Goal: Task Accomplishment & Management: Manage account settings

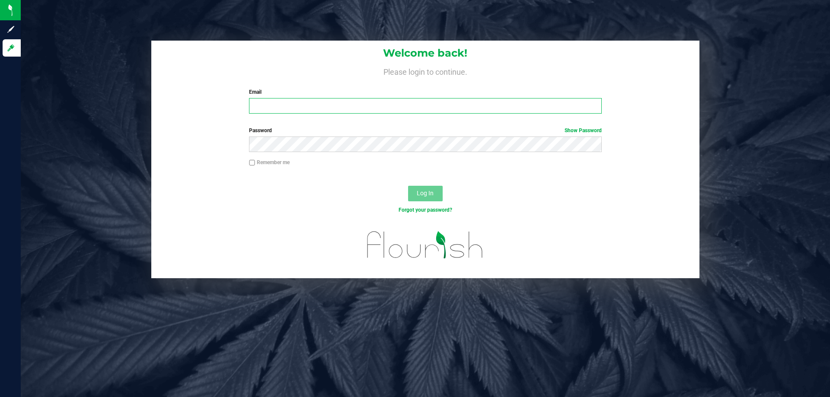
click at [295, 104] on input "Email" at bounding box center [425, 106] width 352 height 16
type input "[EMAIL_ADDRESS][DOMAIN_NAME]"
click at [408, 186] on button "Log In" at bounding box center [425, 194] width 35 height 16
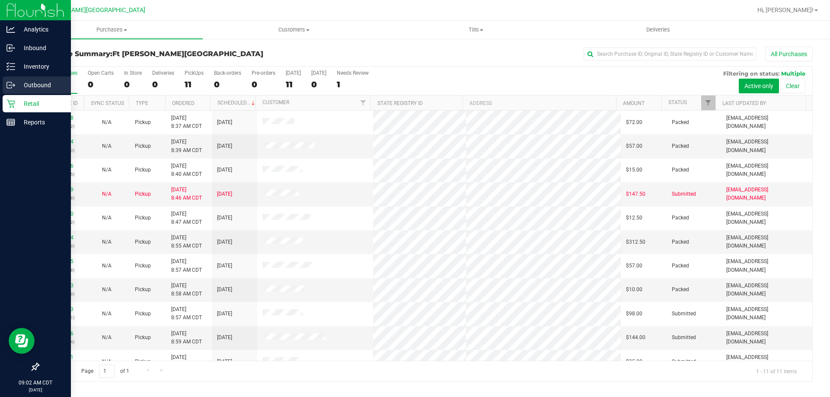
click at [10, 85] on circle at bounding box center [9, 85] width 1 height 1
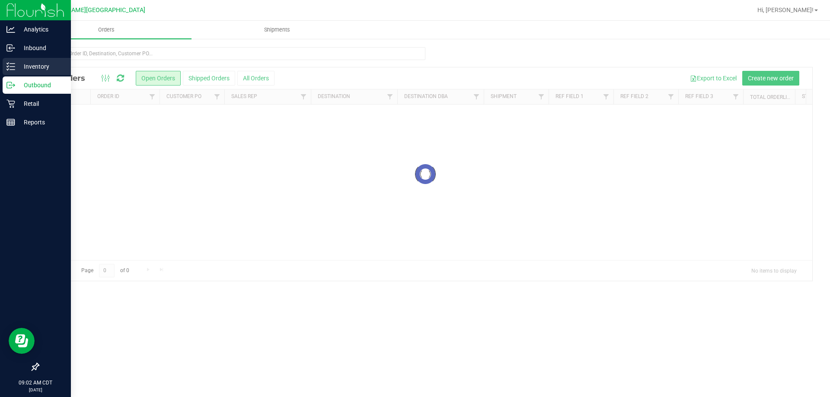
click at [31, 65] on p "Inventory" at bounding box center [41, 66] width 52 height 10
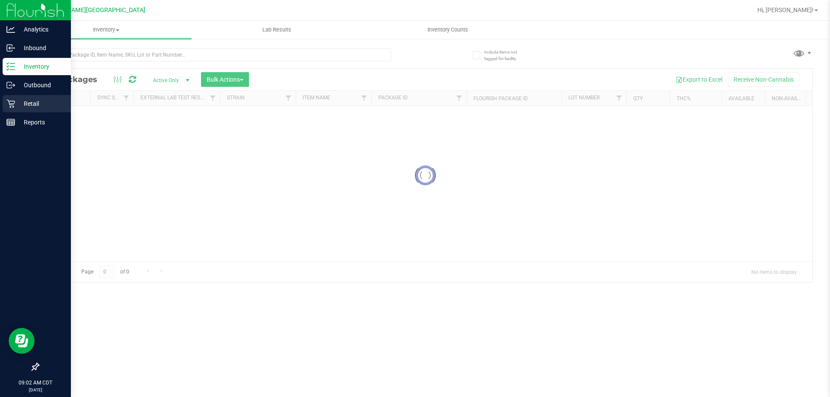
click at [38, 103] on p "Retail" at bounding box center [41, 104] width 52 height 10
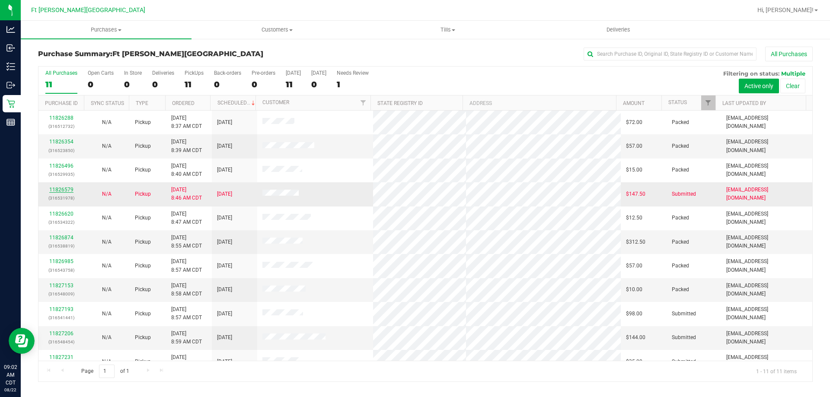
click at [67, 189] on link "11826579" at bounding box center [61, 190] width 24 height 6
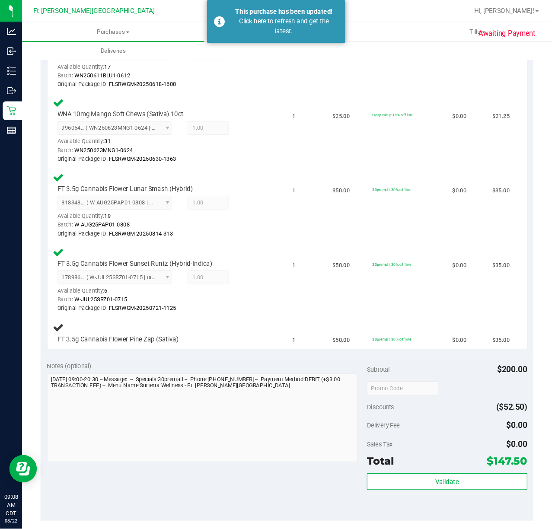
scroll to position [259, 0]
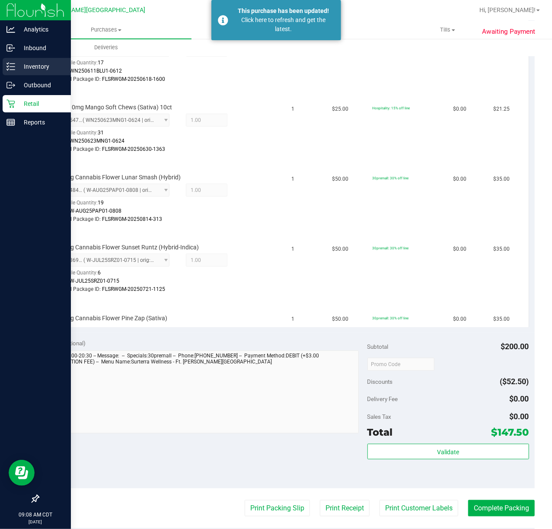
click at [21, 64] on p "Inventory" at bounding box center [41, 66] width 52 height 10
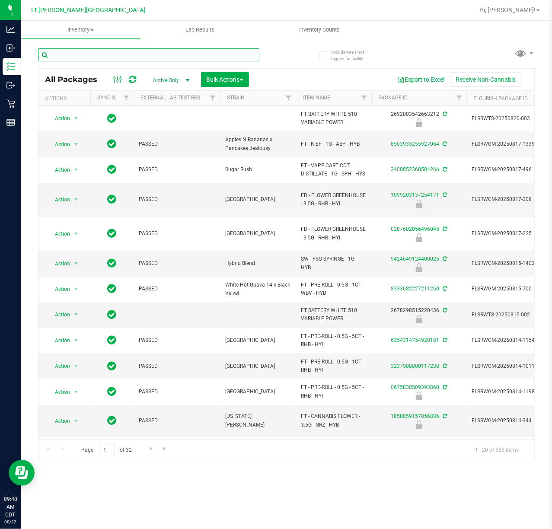
click at [143, 59] on input "text" at bounding box center [148, 54] width 221 height 13
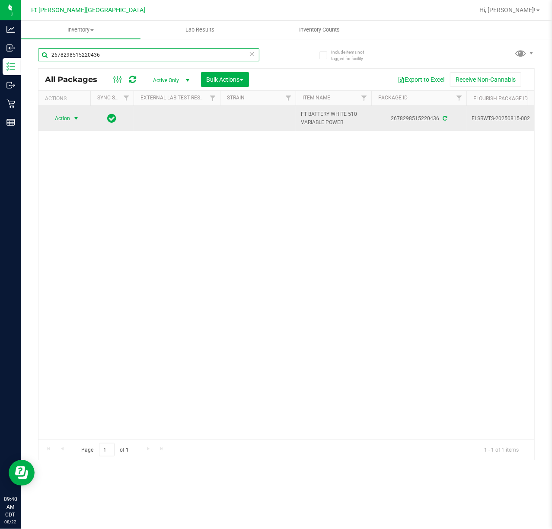
type input "2678298515220436"
click at [68, 120] on span "Action" at bounding box center [58, 118] width 23 height 12
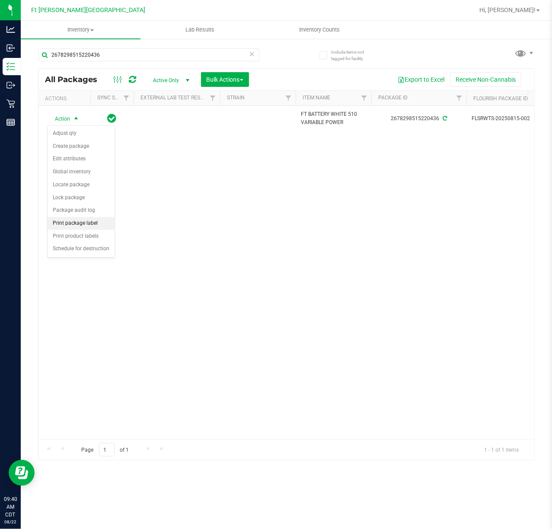
click at [95, 223] on li "Print package label" at bounding box center [81, 223] width 67 height 13
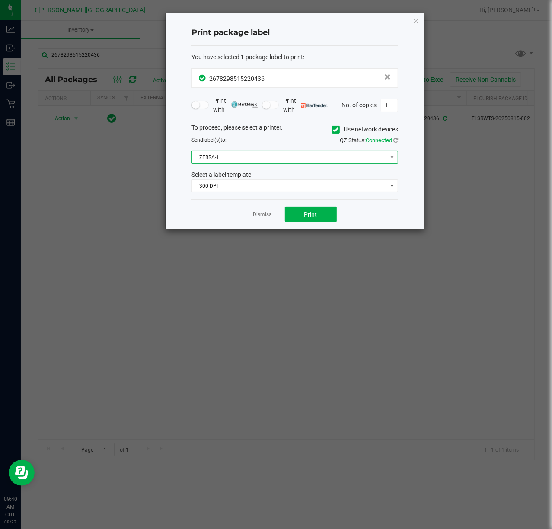
click at [383, 154] on span "ZEBRA-1" at bounding box center [289, 157] width 195 height 12
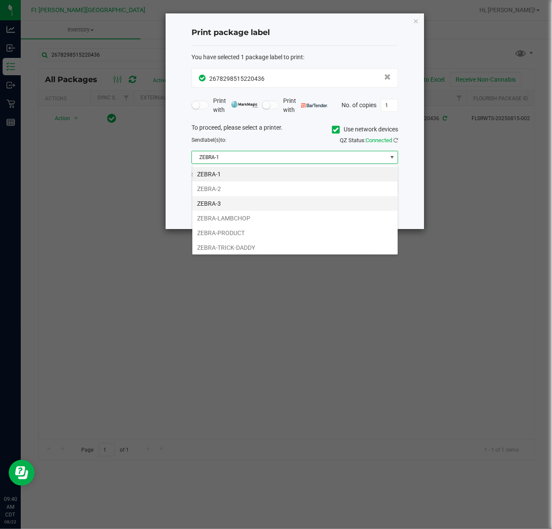
scroll to position [13, 206]
click at [247, 188] on li "ZEBRA-2" at bounding box center [294, 189] width 205 height 15
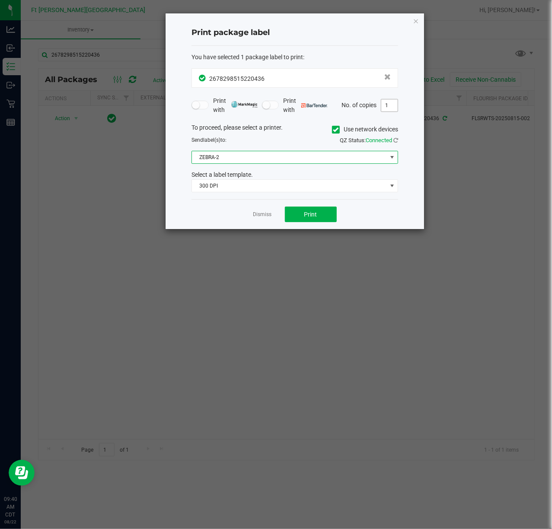
click at [388, 106] on input "1" at bounding box center [389, 105] width 16 height 12
type input "19"
click at [322, 214] on button "Print" at bounding box center [311, 215] width 52 height 16
click at [258, 211] on app-cancel-button "Dismiss" at bounding box center [262, 214] width 19 height 9
click at [263, 217] on link "Dismiss" at bounding box center [262, 214] width 19 height 7
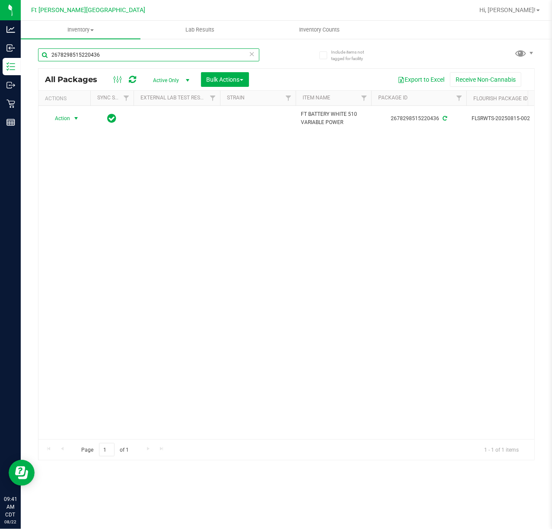
click at [175, 58] on input "2678298515220436" at bounding box center [148, 54] width 221 height 13
click at [175, 57] on input "2678298515220436" at bounding box center [148, 54] width 221 height 13
type input "2692003542663212"
click at [71, 118] on span "select" at bounding box center [76, 118] width 11 height 12
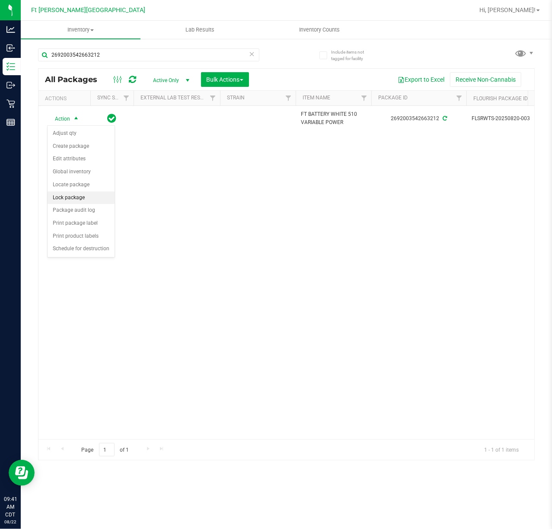
click at [87, 199] on li "Lock package" at bounding box center [81, 197] width 67 height 13
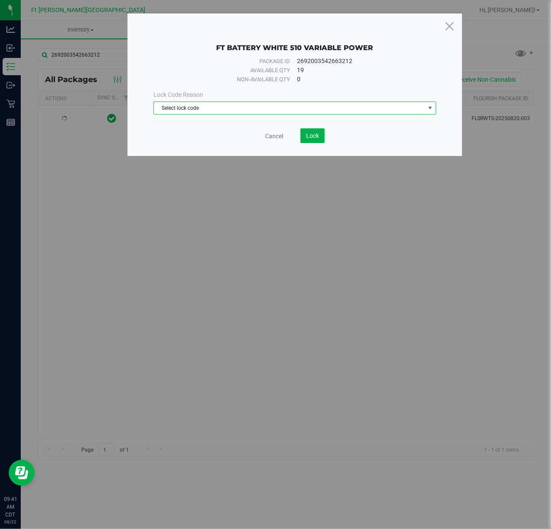
click at [266, 114] on span "Select lock code" at bounding box center [289, 108] width 271 height 12
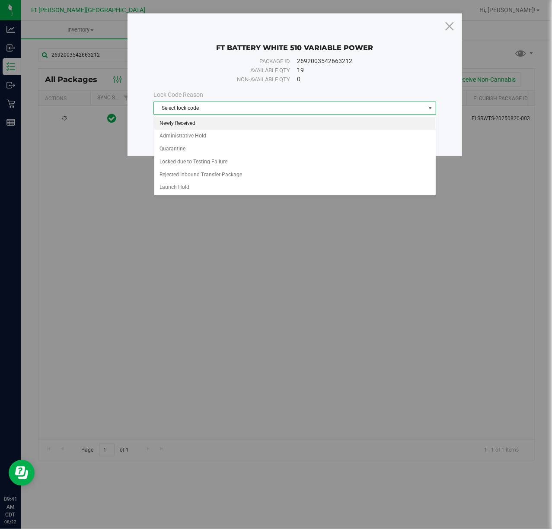
drag, startPoint x: 203, startPoint y: 125, endPoint x: 257, endPoint y: 139, distance: 55.5
click at [204, 125] on li "Newly Received" at bounding box center [294, 123] width 281 height 13
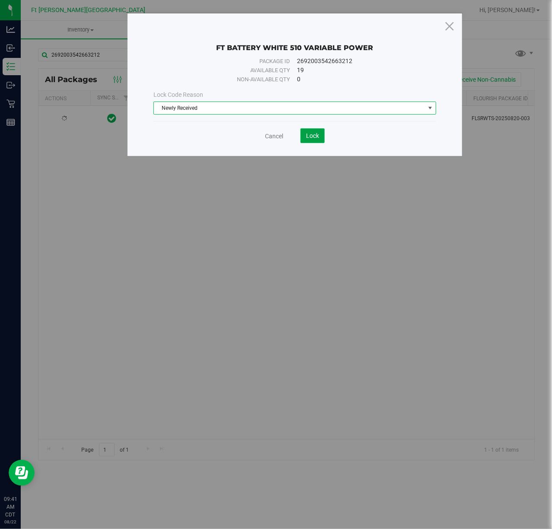
click at [307, 134] on span "Lock" at bounding box center [312, 135] width 13 height 7
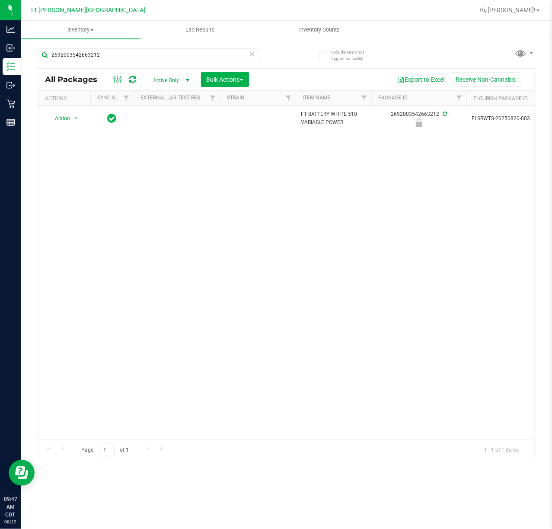
click at [306, 172] on div "Action Action Edit attributes Global inventory Locate package Package audit log…" at bounding box center [286, 272] width 496 height 333
click at [88, 54] on input "2692003542663212" at bounding box center [148, 54] width 221 height 13
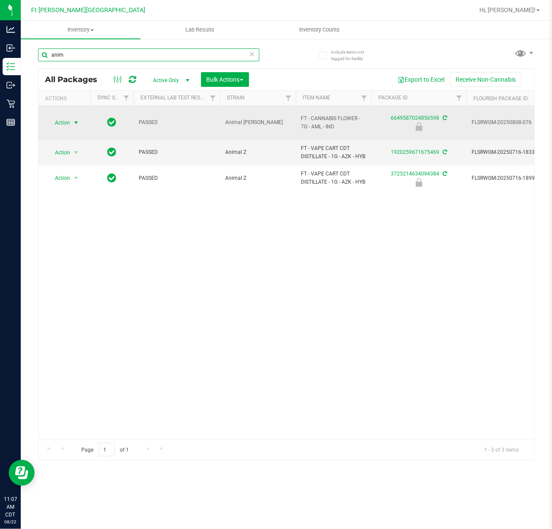
type input "anim"
click at [60, 121] on span "Action" at bounding box center [58, 123] width 23 height 12
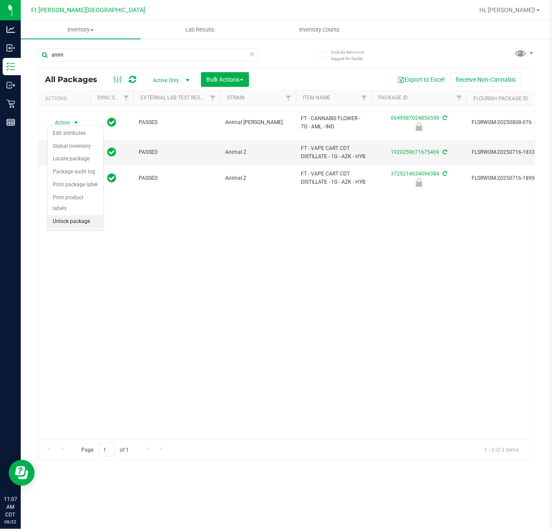
click at [75, 227] on li "Unlock package" at bounding box center [76, 221] width 56 height 13
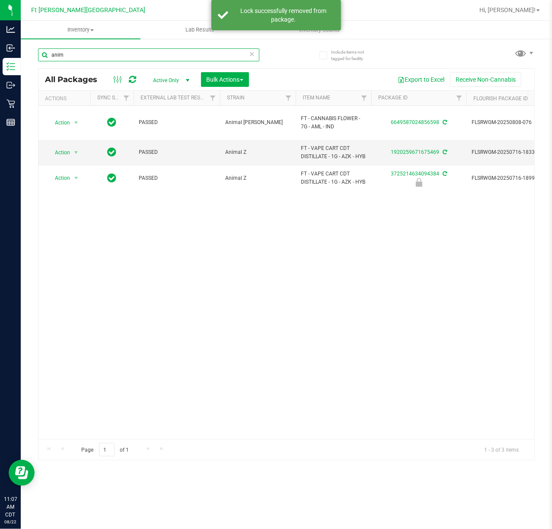
click at [96, 56] on input "anim" at bounding box center [148, 54] width 221 height 13
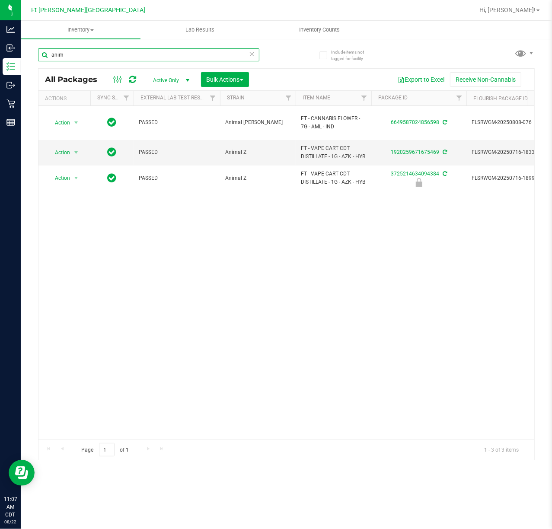
click at [97, 56] on input "anim" at bounding box center [148, 54] width 221 height 13
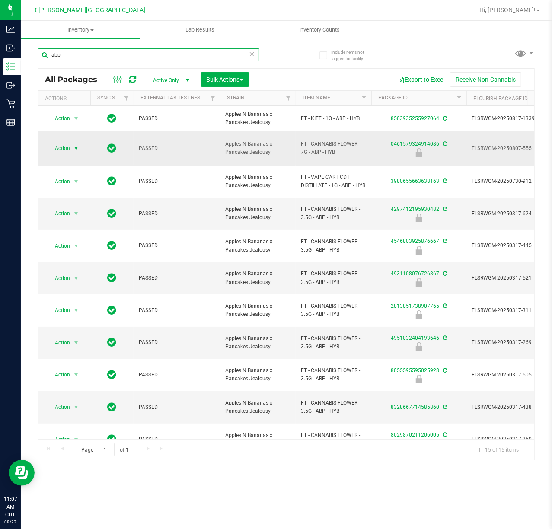
type input "abp"
click at [75, 150] on span "select" at bounding box center [76, 148] width 7 height 7
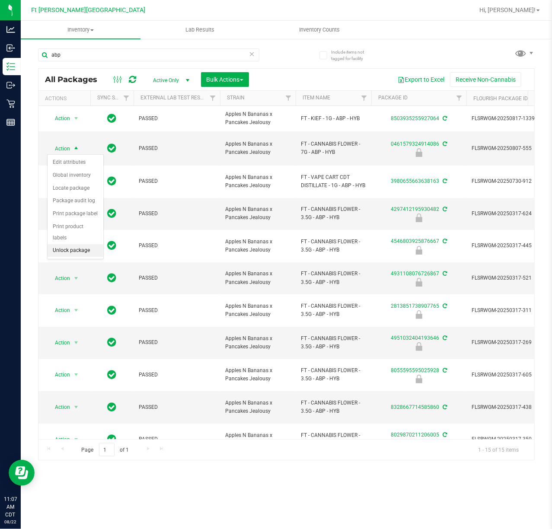
click at [73, 250] on li "Unlock package" at bounding box center [76, 250] width 56 height 13
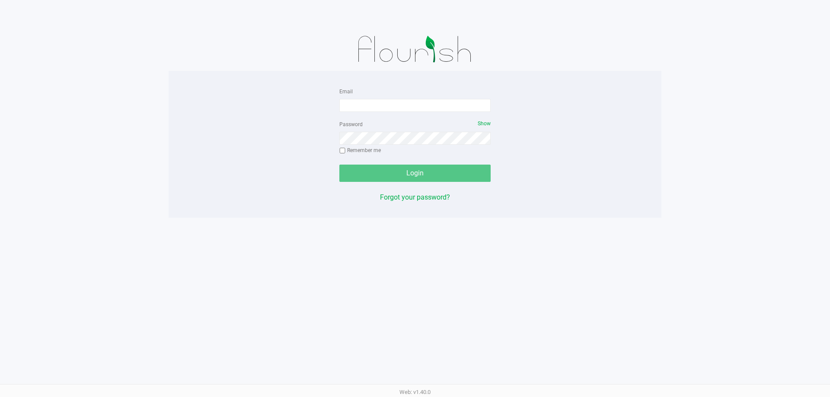
click at [411, 112] on form "Email Password Show Remember me Login" at bounding box center [414, 134] width 151 height 96
click at [410, 108] on input "Email" at bounding box center [414, 105] width 151 height 13
type input "[EMAIL_ADDRESS][DOMAIN_NAME]"
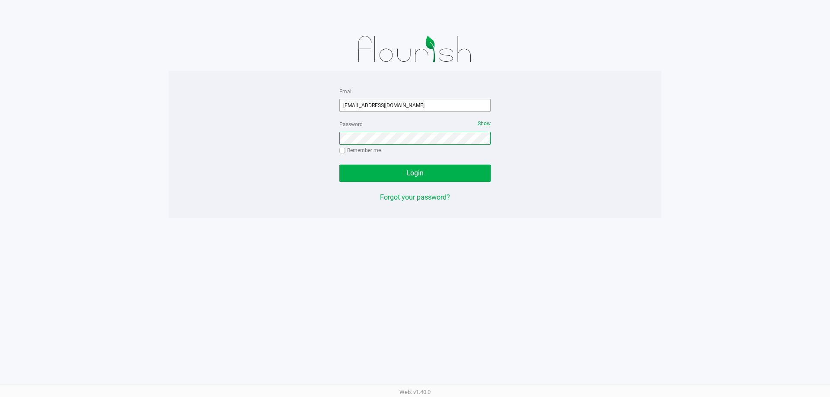
click at [339, 165] on button "Login" at bounding box center [414, 173] width 151 height 17
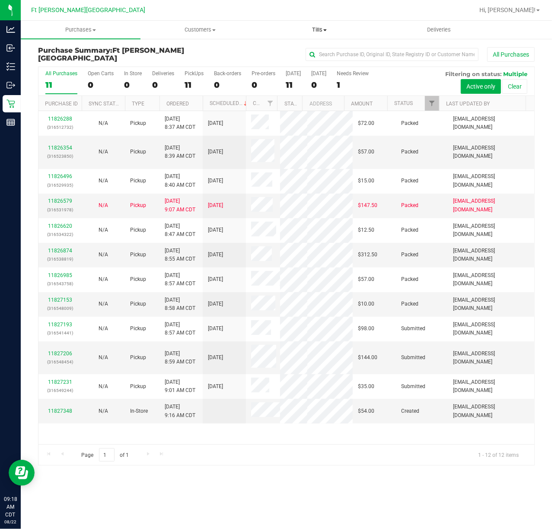
drag, startPoint x: 321, startPoint y: 32, endPoint x: 316, endPoint y: 37, distance: 6.4
click at [322, 33] on span "Tills" at bounding box center [319, 30] width 119 height 8
click at [278, 51] on span "Manage tills" at bounding box center [289, 51] width 58 height 7
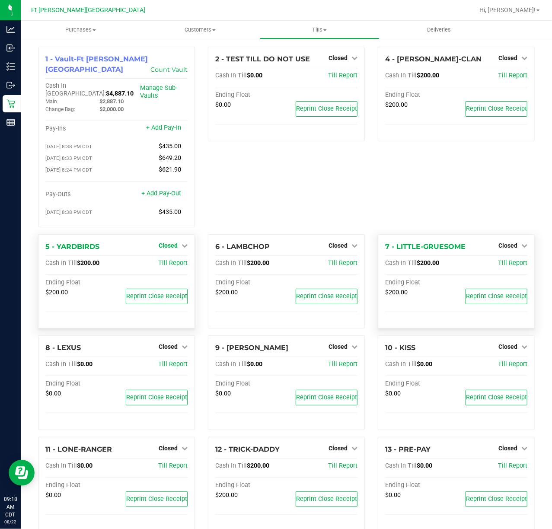
click at [175, 242] on link "Closed" at bounding box center [173, 245] width 29 height 7
click at [171, 260] on link "Open Till" at bounding box center [167, 263] width 23 height 7
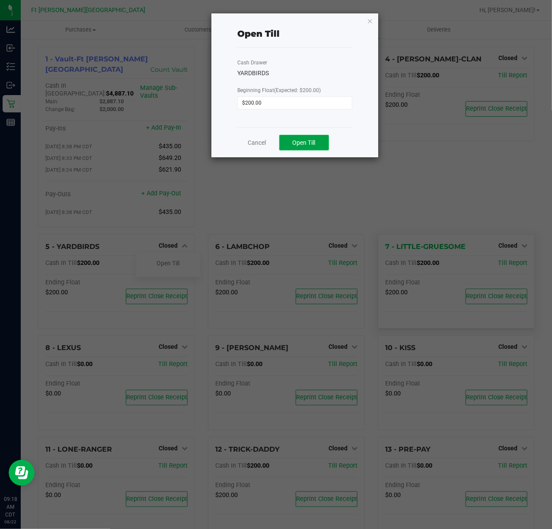
click at [310, 144] on span "Open Till" at bounding box center [304, 142] width 23 height 7
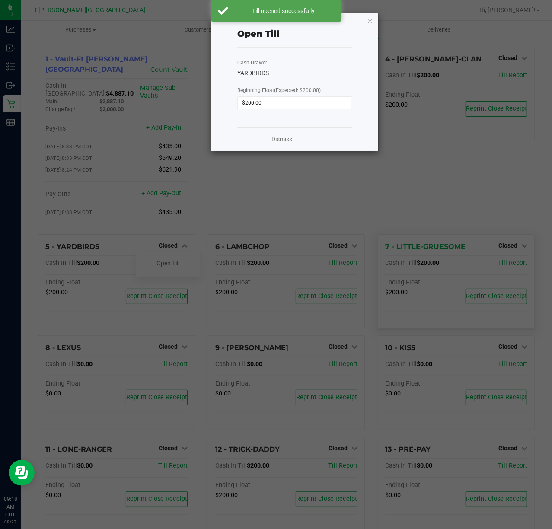
click at [284, 134] on div "Dismiss" at bounding box center [294, 138] width 115 height 23
click at [284, 140] on link "Dismiss" at bounding box center [281, 139] width 21 height 9
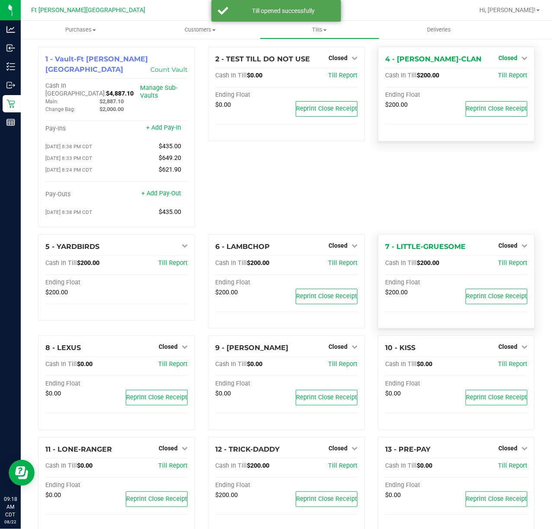
click at [507, 59] on span "Closed" at bounding box center [507, 57] width 19 height 7
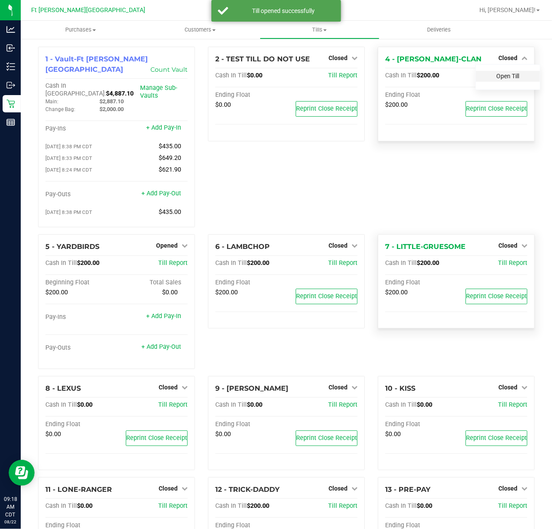
click at [498, 75] on link "Open Till" at bounding box center [507, 76] width 23 height 7
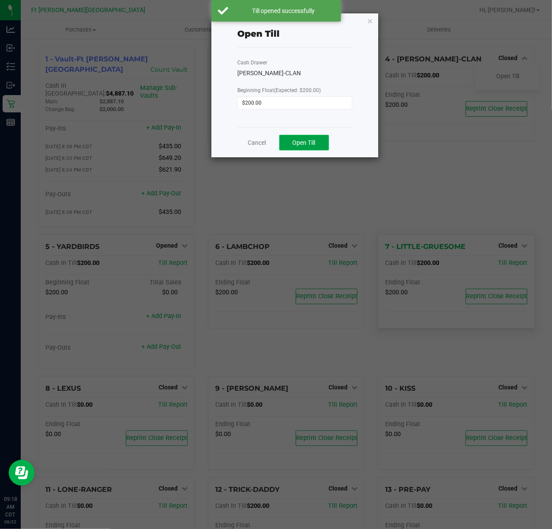
click at [303, 141] on span "Open Till" at bounding box center [304, 142] width 23 height 7
click at [279, 140] on link "Dismiss" at bounding box center [281, 139] width 21 height 9
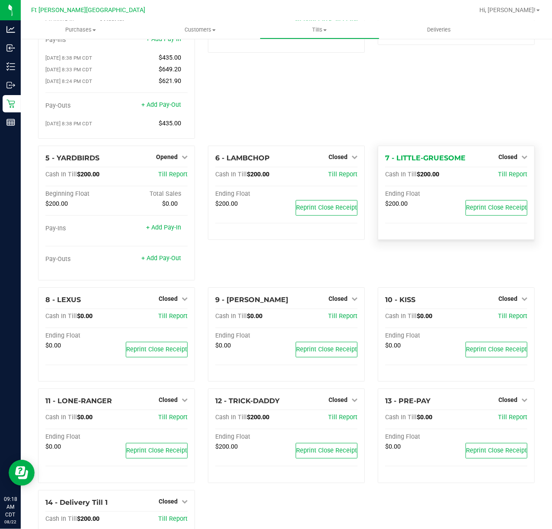
scroll to position [147, 0]
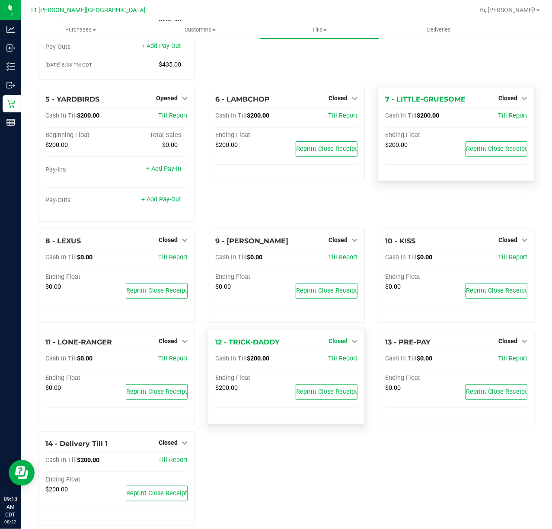
click at [342, 338] on link "Closed" at bounding box center [342, 341] width 29 height 7
click at [334, 356] on link "Open Till" at bounding box center [337, 359] width 23 height 7
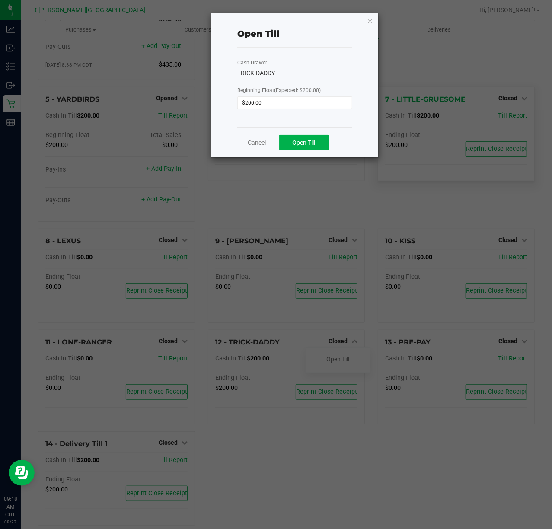
click at [300, 129] on div "Cancel Open Till" at bounding box center [294, 142] width 115 height 30
click at [300, 139] on span "Open Till" at bounding box center [304, 142] width 23 height 7
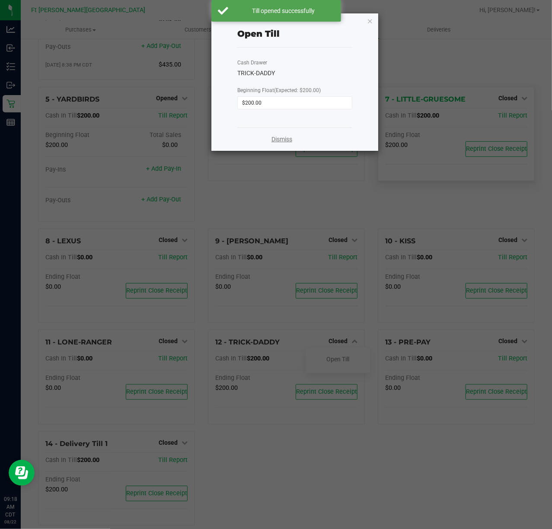
click at [272, 143] on div "Dismiss" at bounding box center [294, 138] width 115 height 23
drag, startPoint x: 284, startPoint y: 137, endPoint x: 298, endPoint y: 153, distance: 20.5
click at [284, 138] on link "Dismiss" at bounding box center [281, 139] width 21 height 9
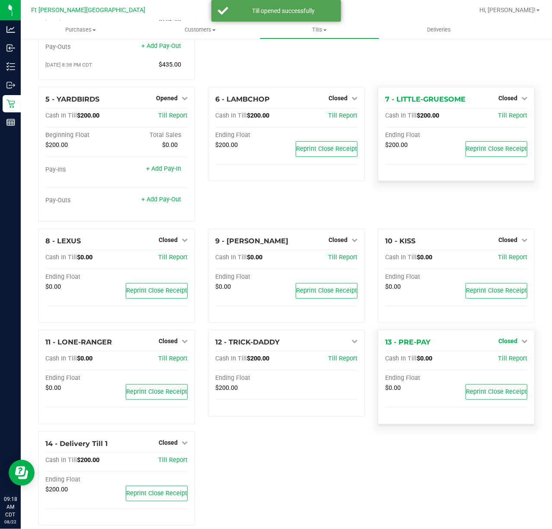
click at [501, 338] on span "Closed" at bounding box center [507, 341] width 19 height 7
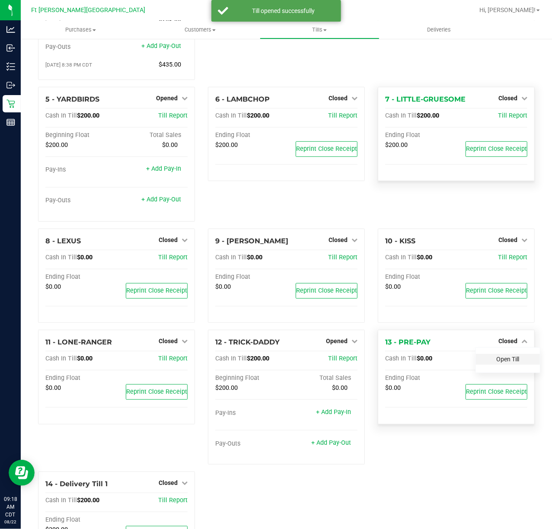
click at [497, 356] on link "Open Till" at bounding box center [507, 359] width 23 height 7
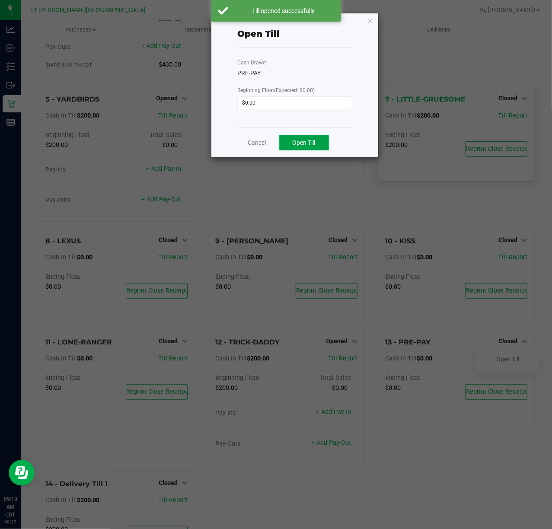
click at [303, 144] on span "Open Till" at bounding box center [304, 142] width 23 height 7
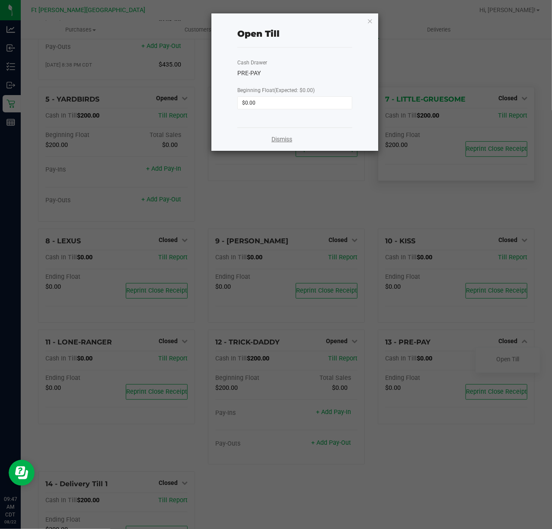
click at [284, 141] on link "Dismiss" at bounding box center [281, 139] width 21 height 9
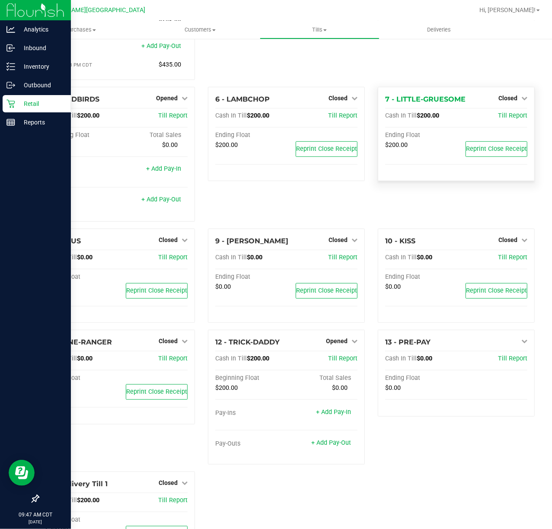
click at [12, 100] on icon at bounding box center [10, 103] width 9 height 9
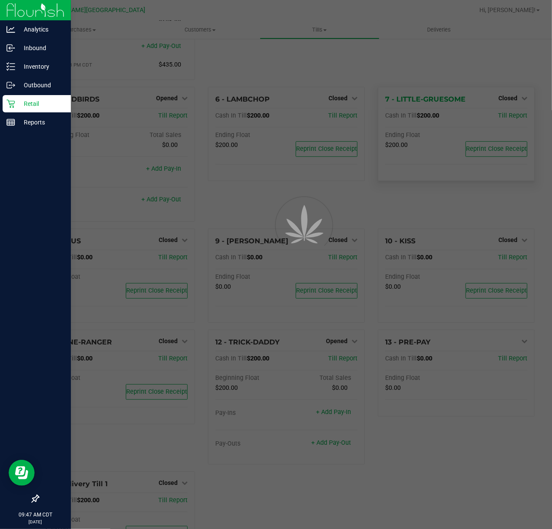
click at [12, 101] on icon at bounding box center [10, 103] width 9 height 9
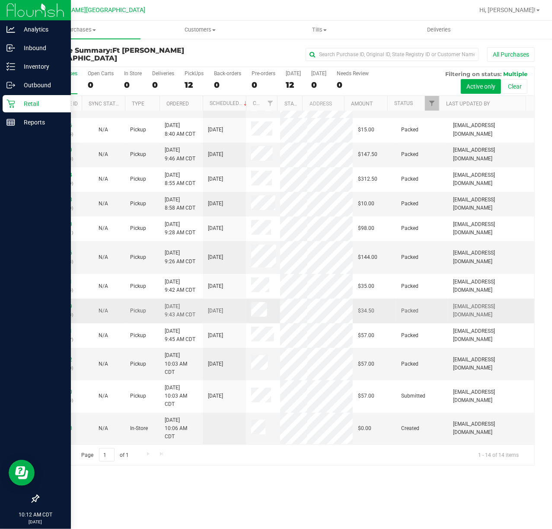
scroll to position [61, 0]
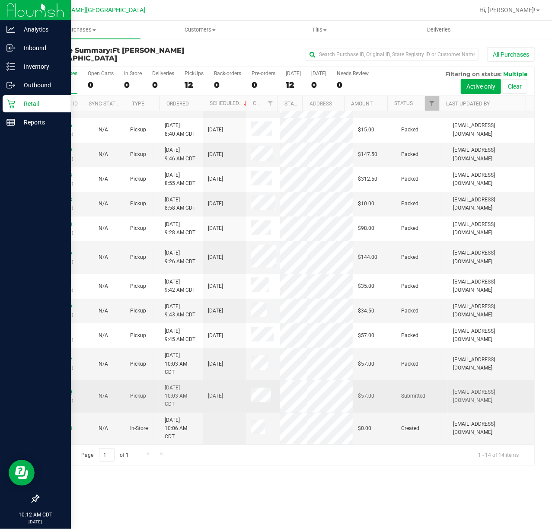
click at [49, 391] on link "11827720" at bounding box center [60, 392] width 24 height 6
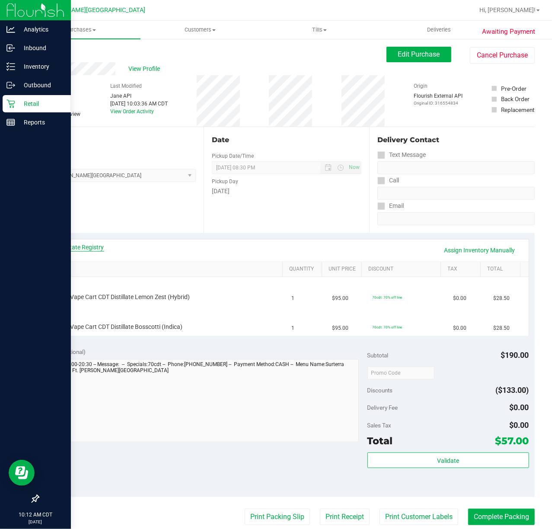
click at [82, 246] on link "View State Registry" at bounding box center [78, 247] width 52 height 9
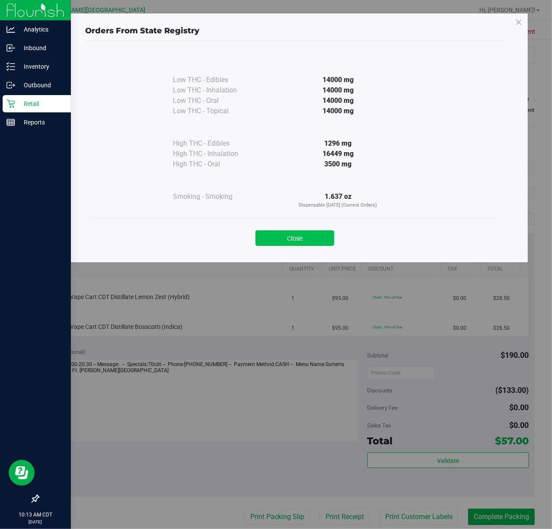
click at [308, 235] on button "Close" at bounding box center [294, 238] width 79 height 16
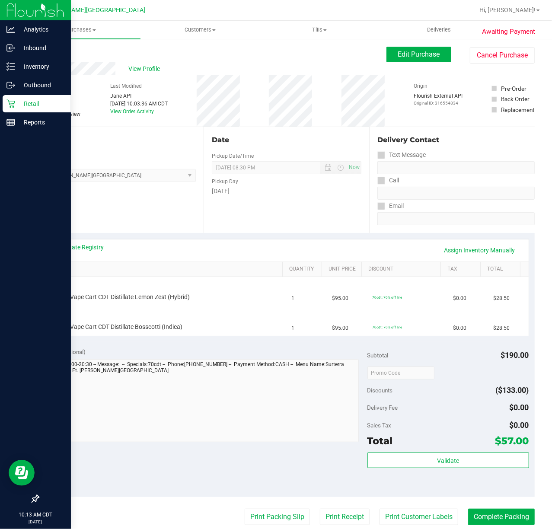
click at [308, 235] on div "View State Registry Assign Inventory Manually SKU Quantity Unit Price Discount …" at bounding box center [286, 287] width 497 height 108
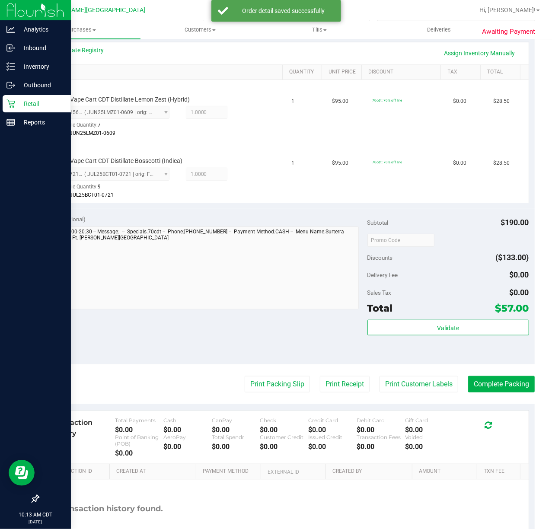
scroll to position [195, 0]
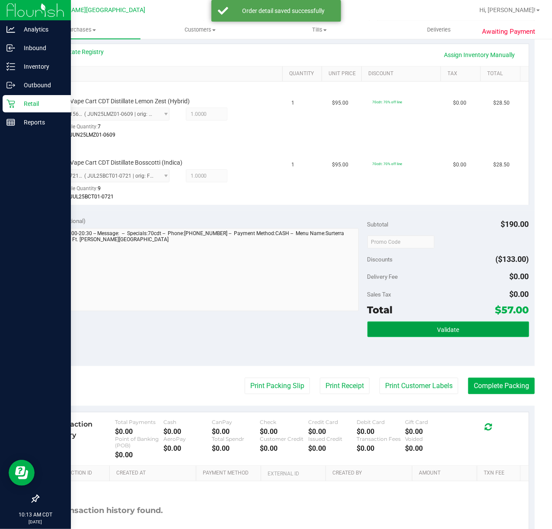
click at [414, 331] on button "Validate" at bounding box center [448, 330] width 162 height 16
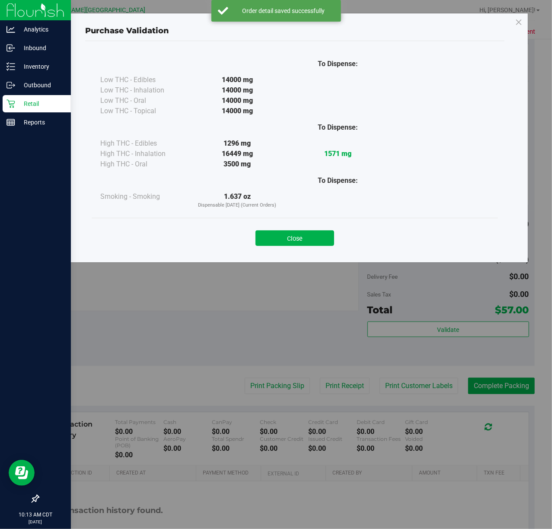
click at [264, 392] on div "Purchase Validation To Dispense: Low THC - Edibles 14000 mg" at bounding box center [279, 264] width 558 height 529
click at [289, 234] on button "Close" at bounding box center [294, 238] width 79 height 16
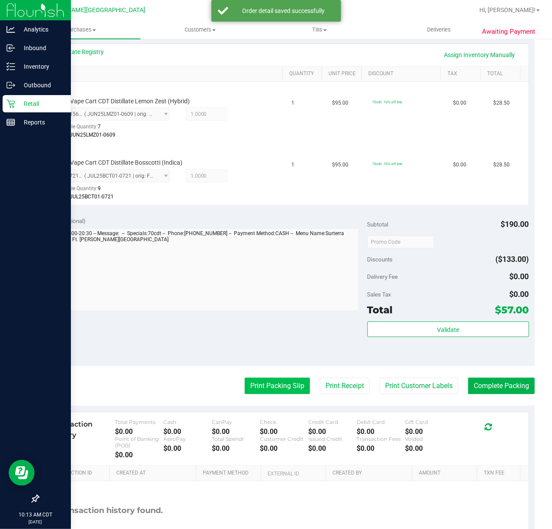
click at [262, 386] on button "Print Packing Slip" at bounding box center [277, 386] width 65 height 16
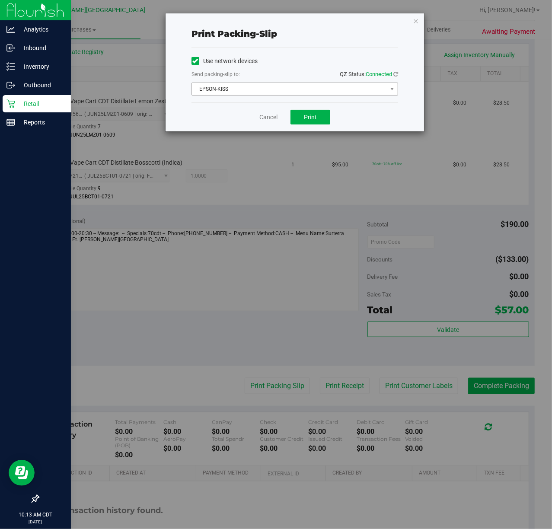
click at [226, 90] on span "EPSON-KISS" at bounding box center [289, 89] width 195 height 12
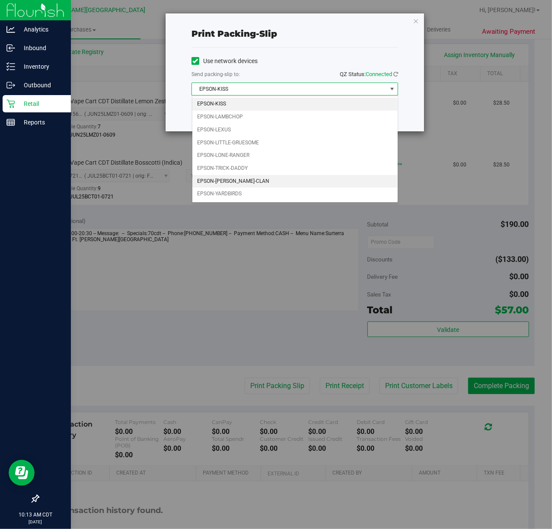
click at [248, 180] on li "EPSON-WU-TANG-CLAN" at bounding box center [294, 181] width 205 height 13
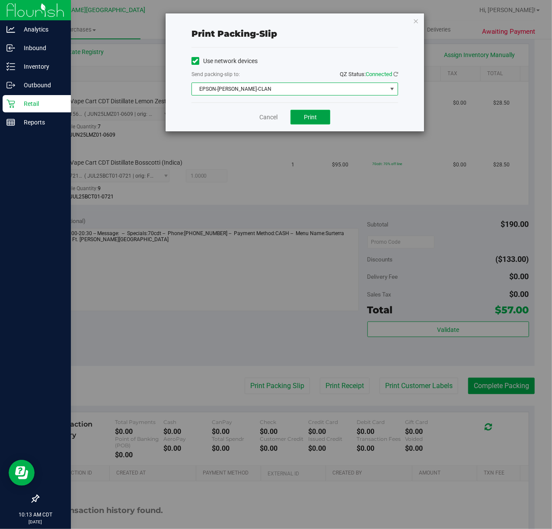
click at [317, 121] on button "Print" at bounding box center [310, 117] width 40 height 15
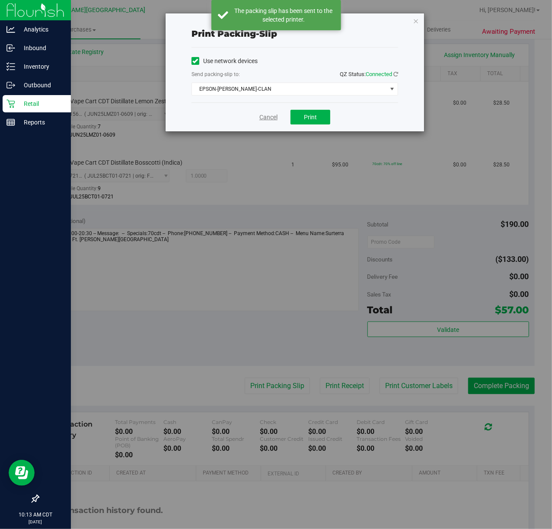
click at [267, 118] on link "Cancel" at bounding box center [268, 117] width 18 height 9
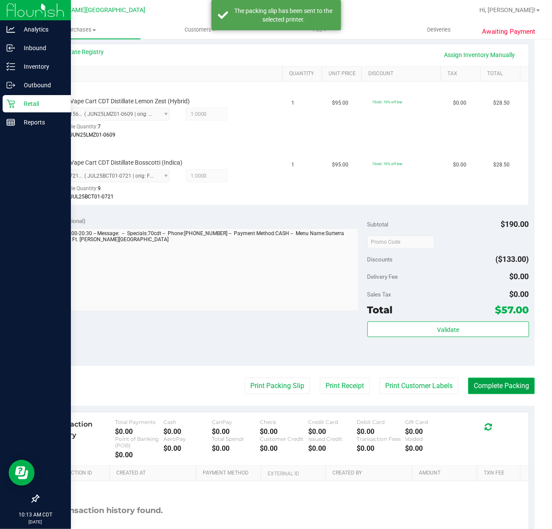
click at [488, 379] on button "Complete Packing" at bounding box center [501, 386] width 67 height 16
click at [488, 388] on button "Complete Packing" at bounding box center [497, 386] width 73 height 16
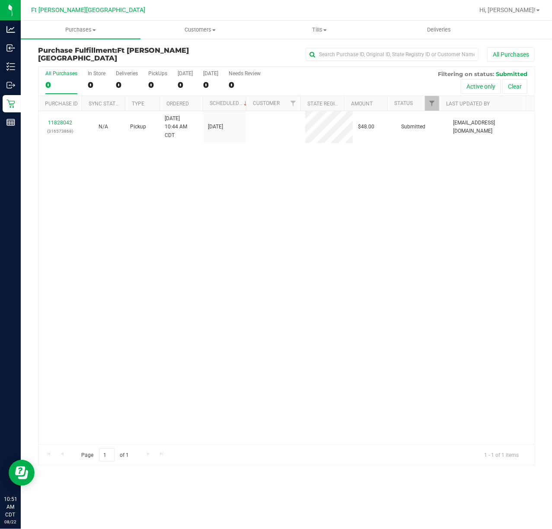
click at [59, 124] on link "11828042" at bounding box center [60, 123] width 24 height 6
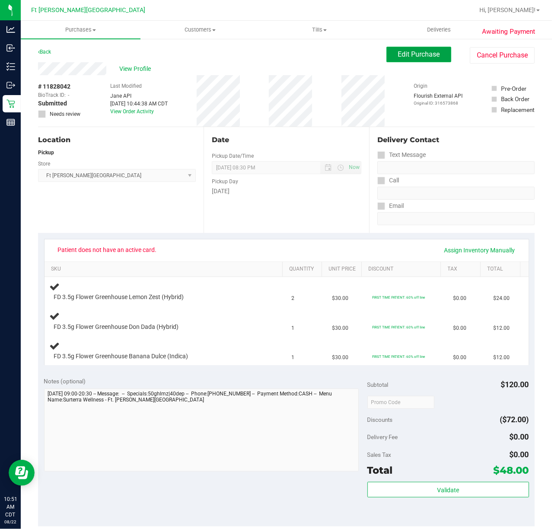
click at [398, 56] on span "Edit Purchase" at bounding box center [419, 54] width 42 height 8
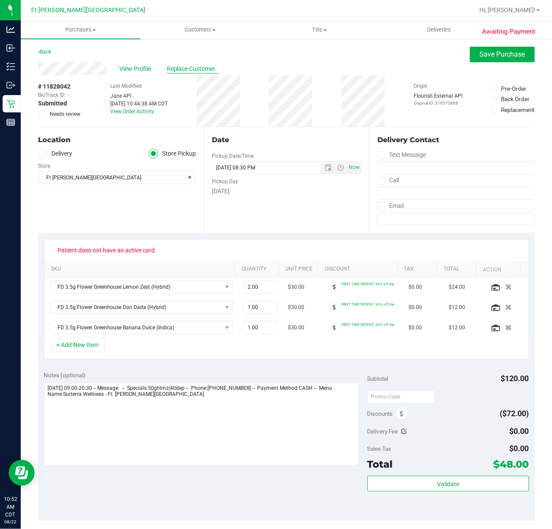
click at [203, 70] on span "Replace Customer" at bounding box center [193, 68] width 52 height 9
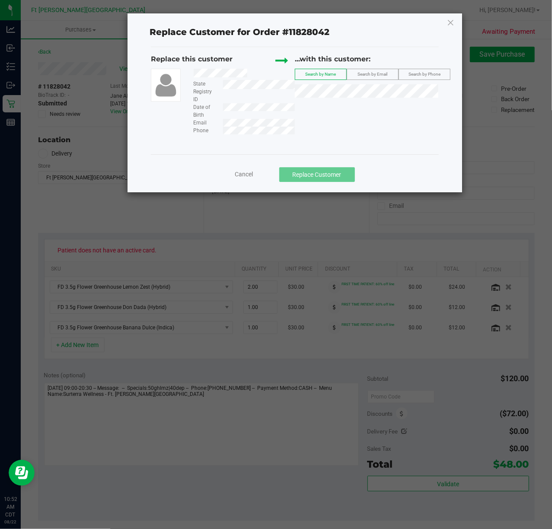
click at [364, 76] on span "Search by Email" at bounding box center [373, 74] width 30 height 5
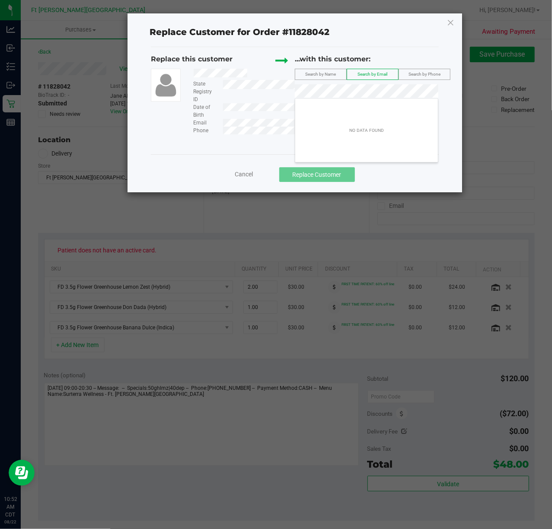
click at [260, 89] on div "Replace this customer State Registry ID Date of Birth Email Phone ...with this …" at bounding box center [294, 94] width 287 height 80
click at [433, 73] on span "Search by Phone" at bounding box center [424, 74] width 32 height 5
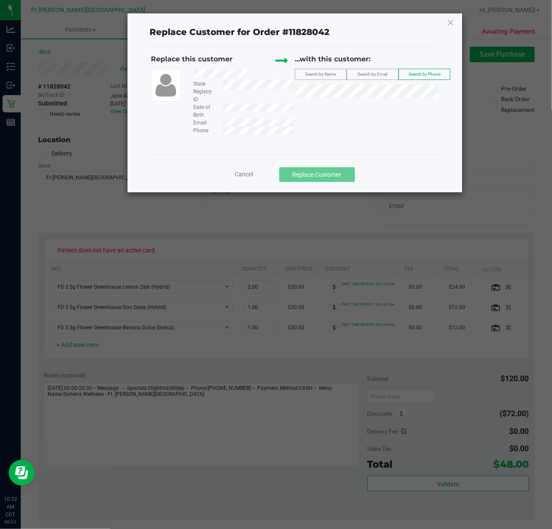
click at [220, 134] on div "Phone" at bounding box center [241, 131] width 108 height 8
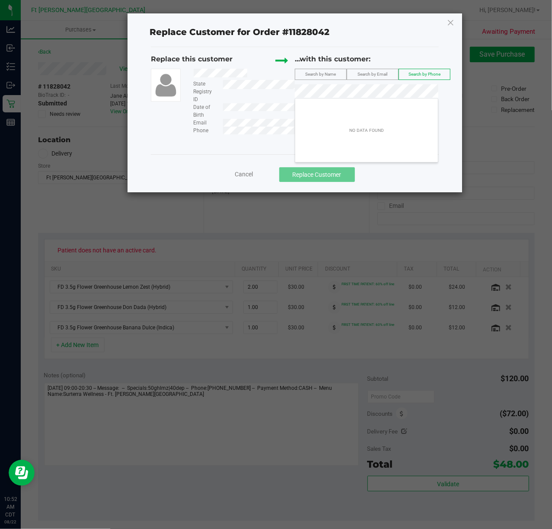
click at [248, 171] on span "Cancel" at bounding box center [244, 174] width 18 height 7
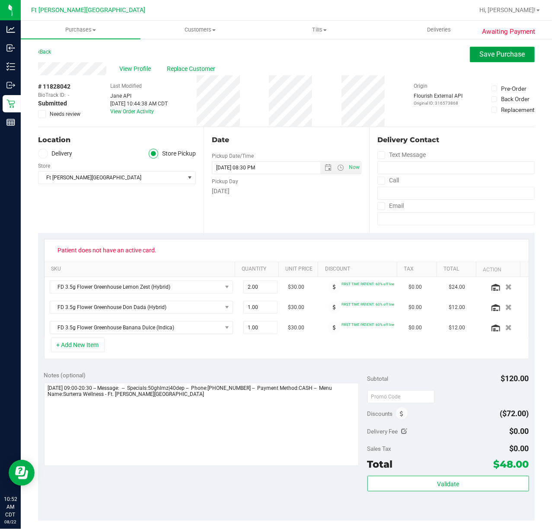
click at [481, 51] on span "Save Purchase" at bounding box center [502, 54] width 45 height 8
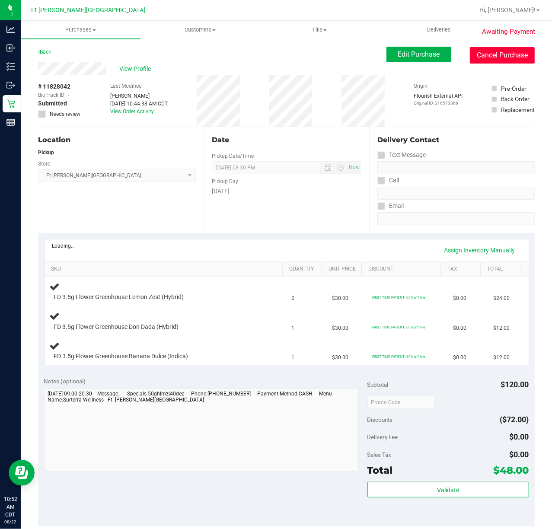
click at [500, 57] on button "Cancel Purchase" at bounding box center [502, 55] width 65 height 16
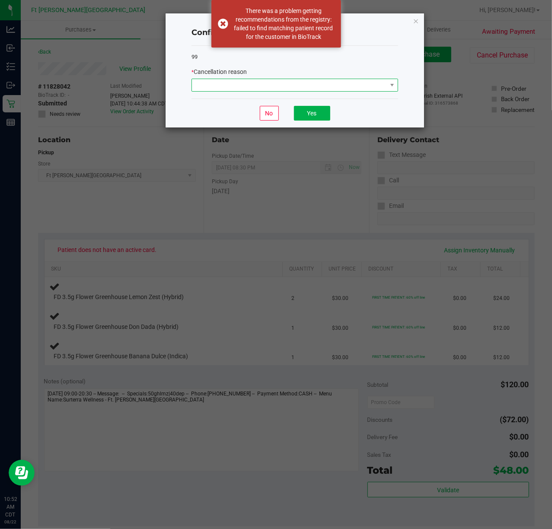
click at [262, 85] on span at bounding box center [289, 85] width 195 height 12
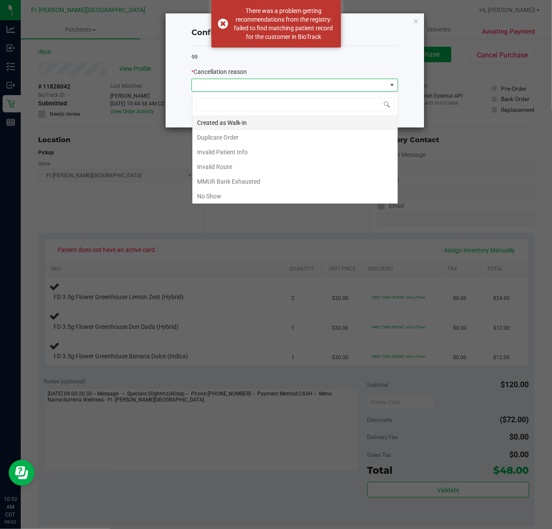
scroll to position [13, 206]
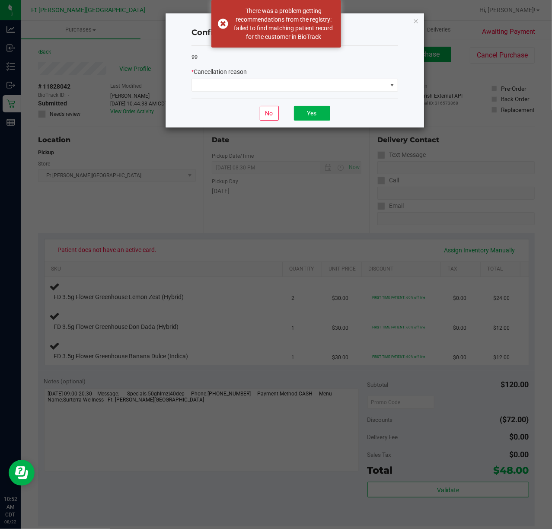
click at [137, 175] on ngb-modal-window "Confirm order cancellation 99 * Cancellation reason No Yes" at bounding box center [279, 264] width 558 height 529
click at [326, 89] on span at bounding box center [289, 85] width 195 height 12
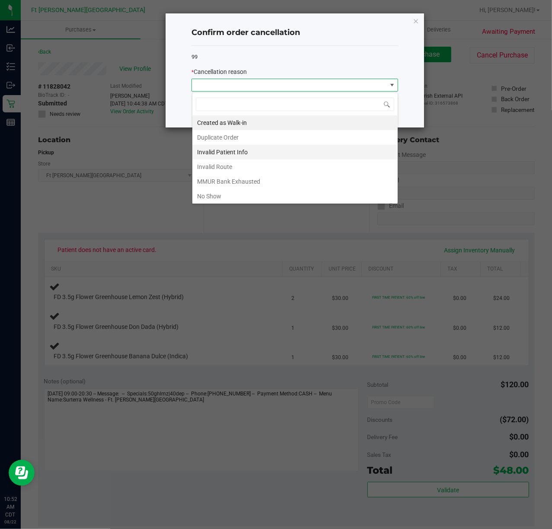
click at [251, 156] on li "Invalid Patient Info" at bounding box center [294, 152] width 205 height 15
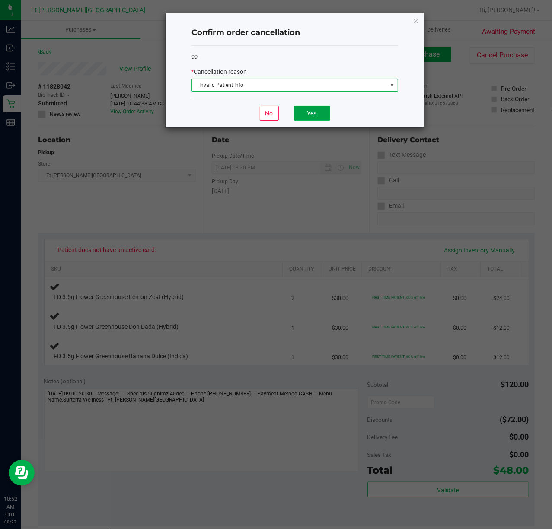
click at [313, 111] on button "Yes" at bounding box center [312, 113] width 36 height 15
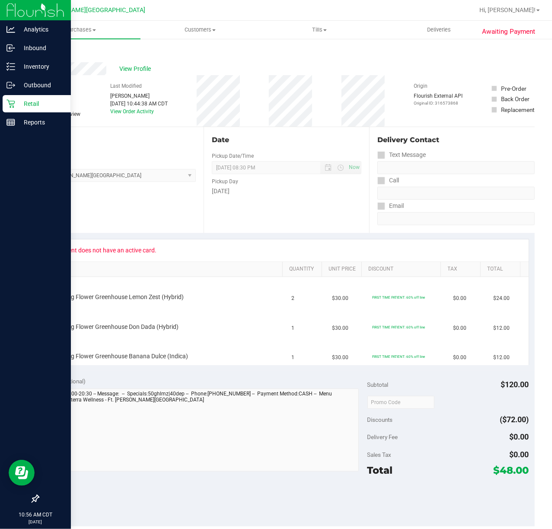
click at [52, 104] on p "Retail" at bounding box center [41, 104] width 52 height 10
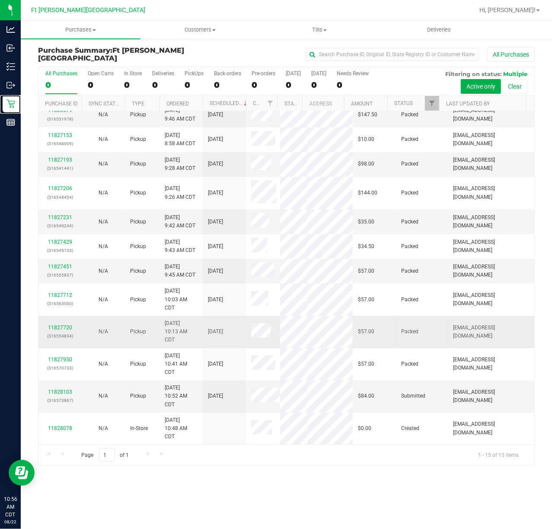
scroll to position [119, 0]
click at [63, 390] on link "11828103" at bounding box center [60, 392] width 24 height 6
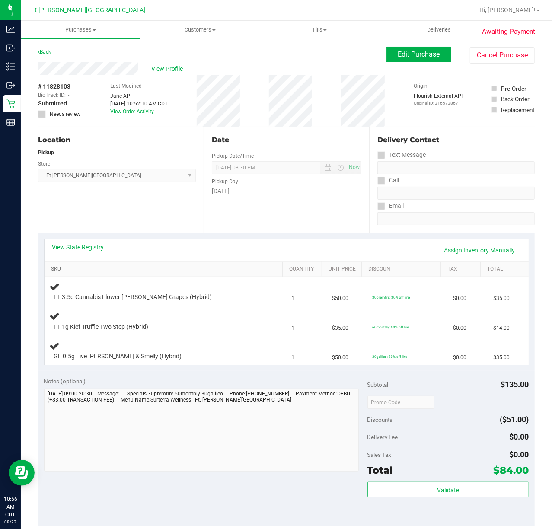
click at [60, 269] on link "SKU" at bounding box center [165, 269] width 228 height 7
click at [88, 250] on link "View State Registry" at bounding box center [78, 247] width 52 height 9
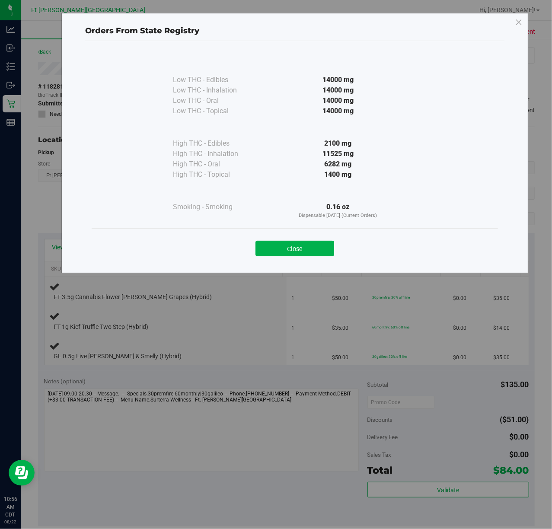
click at [322, 246] on button "Close" at bounding box center [294, 249] width 79 height 16
click at [322, 246] on div "View State Registry Assign Inventory Manually" at bounding box center [286, 250] width 468 height 15
